Goal: Task Accomplishment & Management: Use online tool/utility

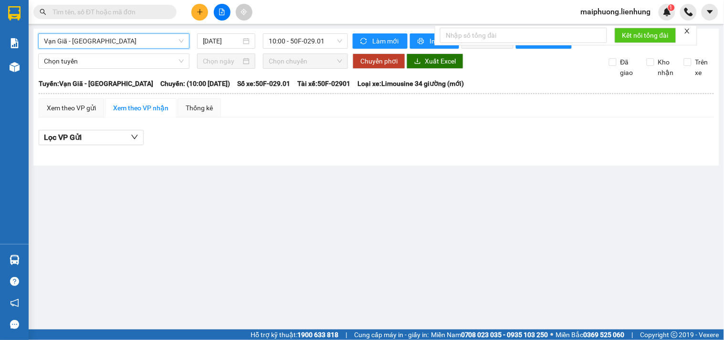
click at [135, 49] on div "Vạn Giã - Kiên Giang Vạn Giã - Kiên Giang 12/10/2025 10:00 - 50F-029.01" at bounding box center [193, 40] width 310 height 15
click at [137, 41] on span "Vạn Giã - Kiên Giang" at bounding box center [114, 41] width 140 height 14
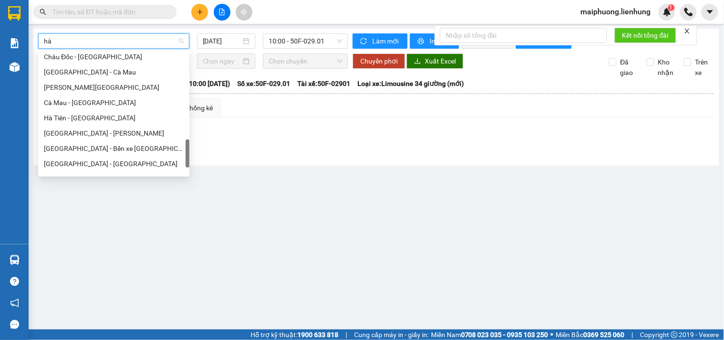
type input "hà t"
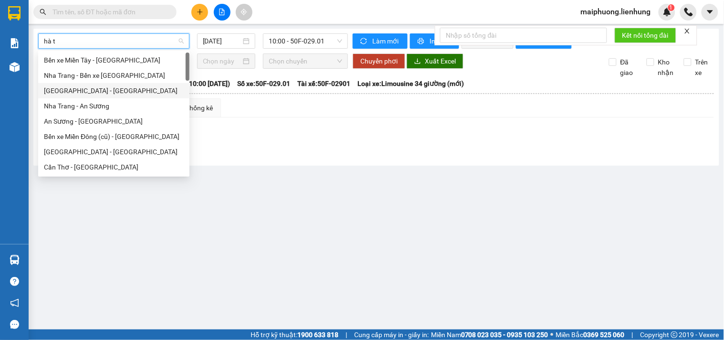
click at [99, 86] on div "Nha Trang - Hà Tiên" at bounding box center [114, 90] width 140 height 11
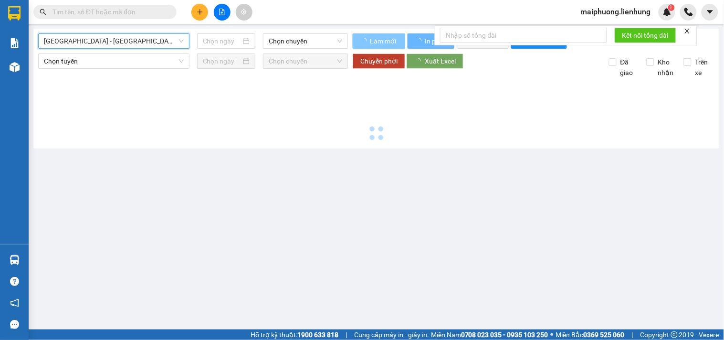
type input "12/10/2025"
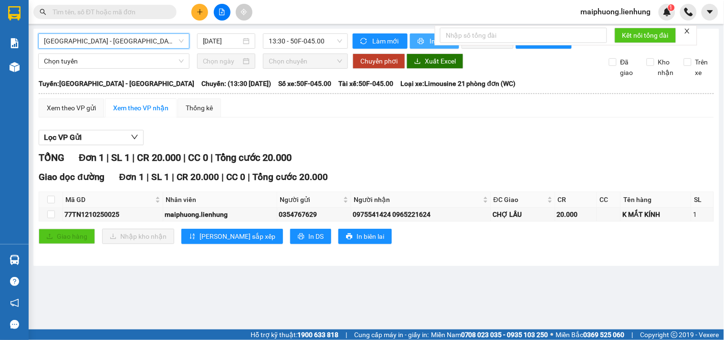
click at [421, 39] on icon "printer" at bounding box center [421, 41] width 6 height 6
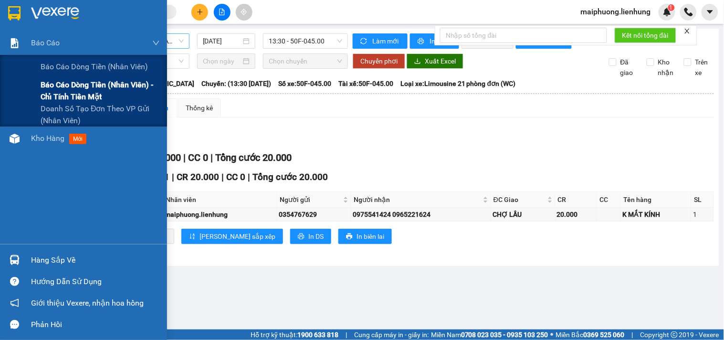
drag, startPoint x: 52, startPoint y: 74, endPoint x: 59, endPoint y: 85, distance: 12.7
click at [59, 85] on div "Báo cáo dòng tiền (nhân viên) Báo cáo dòng tiền (nhân viên) - chỉ tính tiền mặt…" at bounding box center [83, 91] width 167 height 72
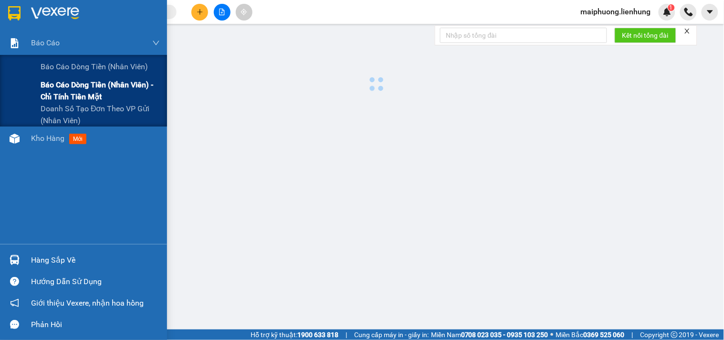
click at [59, 85] on span "Báo cáo dòng tiền (nhân viên) - chỉ tính tiền mặt" at bounding box center [100, 91] width 119 height 24
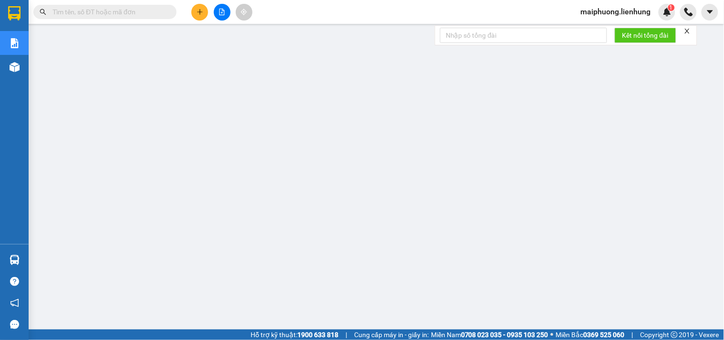
click at [610, 8] on span "maiphuong.lienhung" at bounding box center [616, 12] width 85 height 12
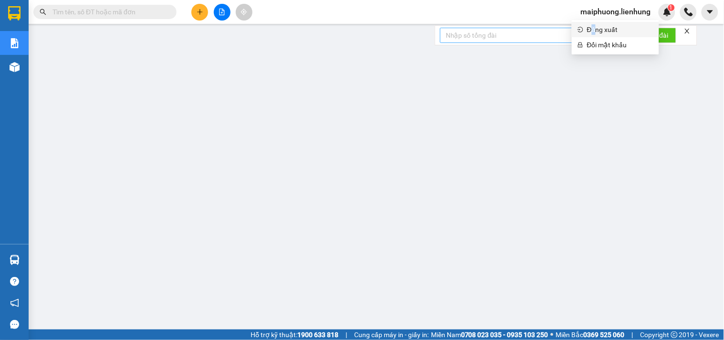
click at [595, 30] on span "Đăng xuất" at bounding box center [620, 29] width 66 height 11
